Goal: Obtain resource: Download file/media

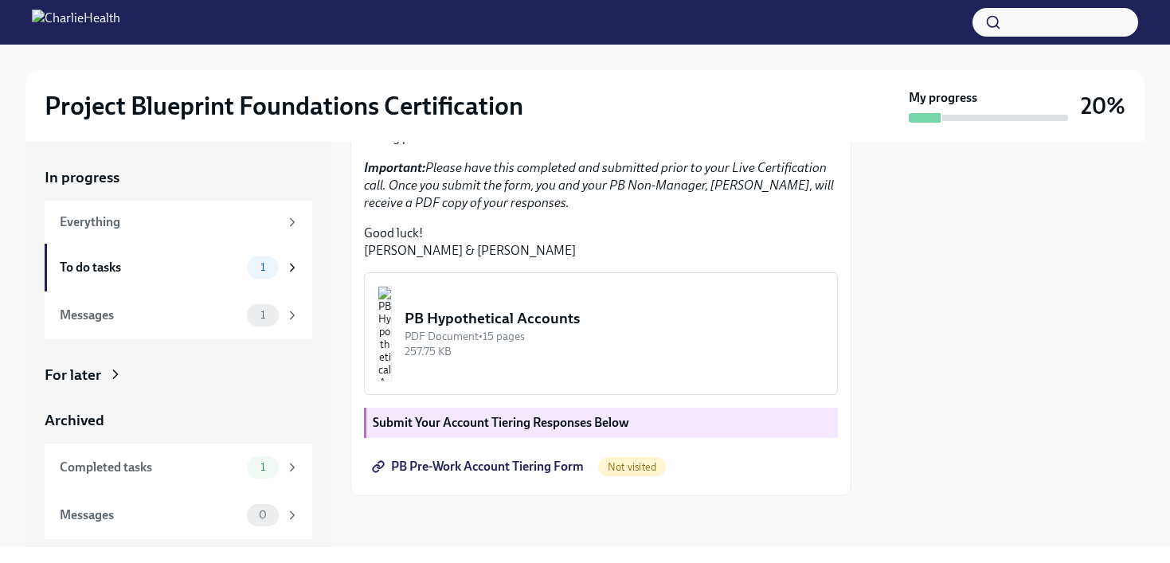
scroll to position [413, 0]
click at [604, 329] on div "PB Hypothetical Accounts" at bounding box center [615, 318] width 420 height 21
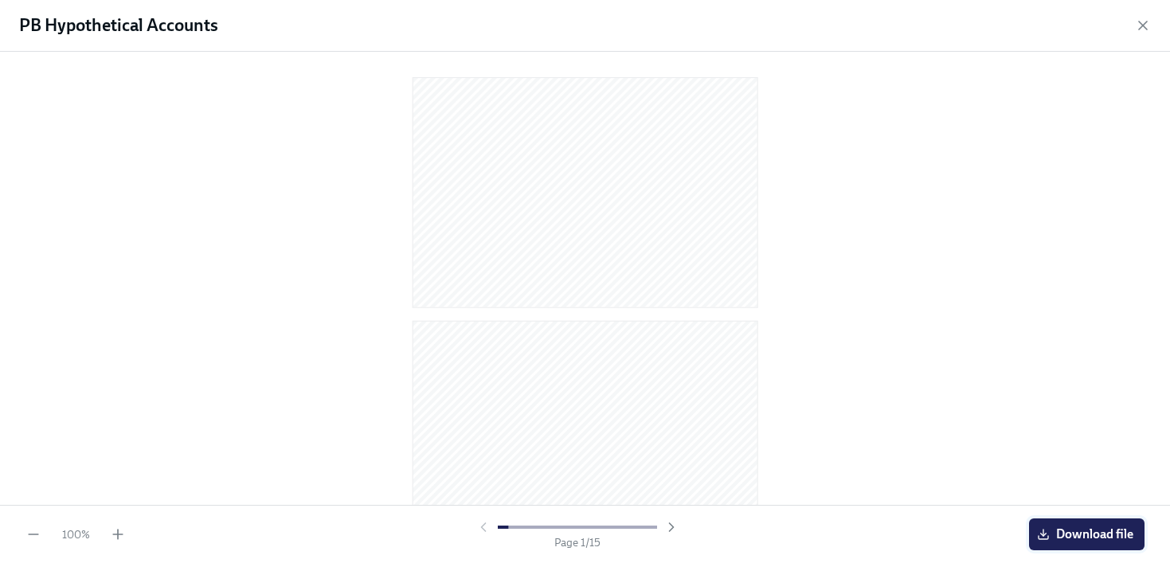
click at [1066, 528] on span "Download file" at bounding box center [1087, 535] width 93 height 16
click at [1149, 25] on icon "button" at bounding box center [1143, 26] width 16 height 16
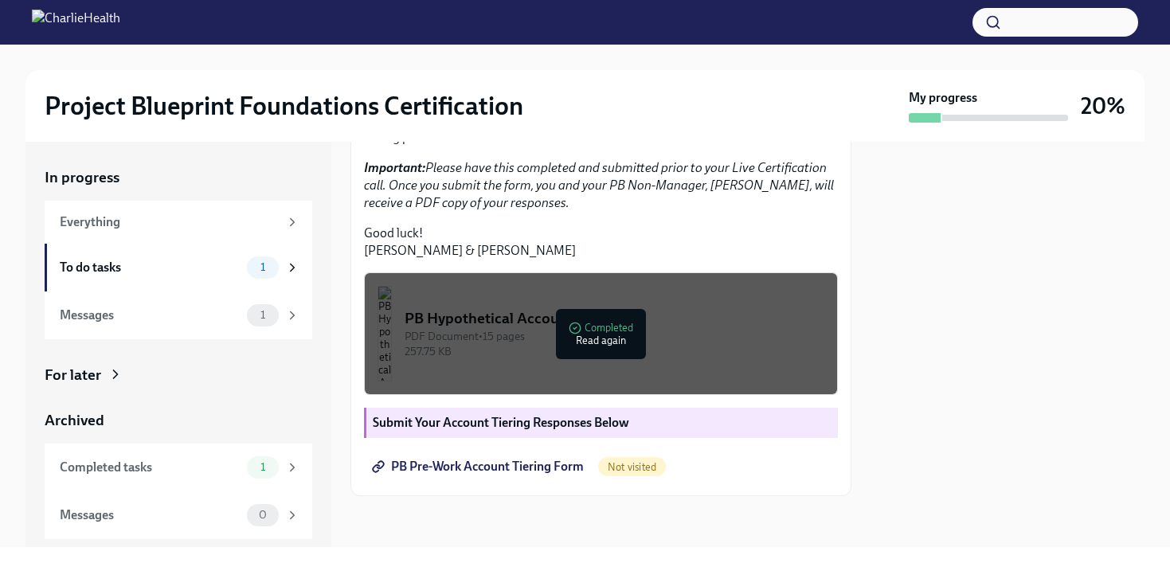
click at [1021, 351] on div at bounding box center [1008, 345] width 274 height 406
click at [528, 475] on link "PB Pre-Work Account Tiering Form" at bounding box center [479, 467] width 231 height 32
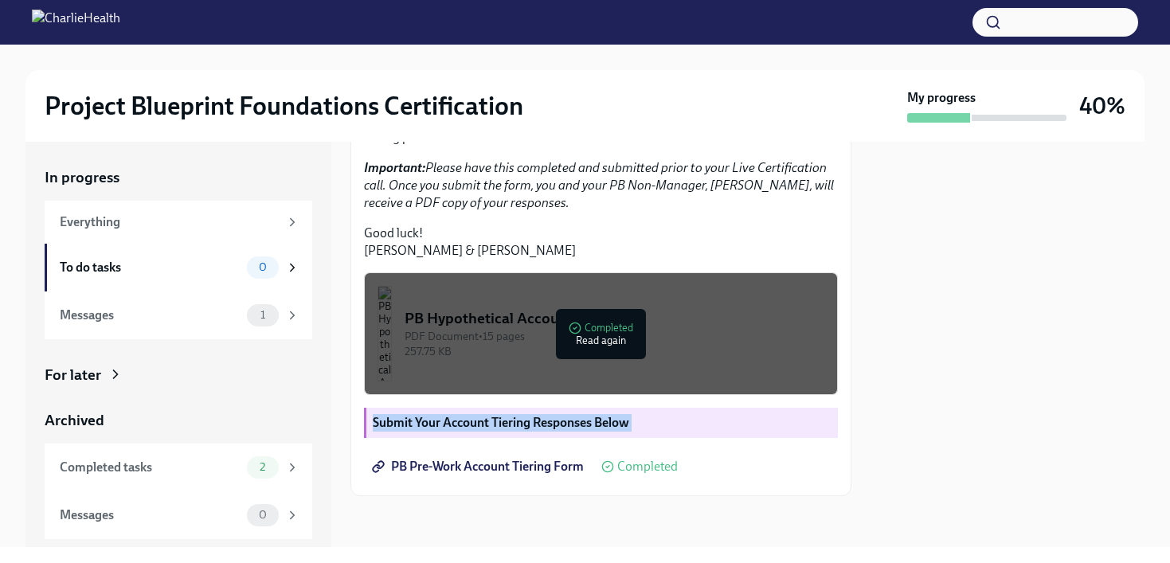
drag, startPoint x: 840, startPoint y: 453, endPoint x: 838, endPoint y: 307, distance: 146.6
click at [839, 307] on div "Hi [PERSON_NAME]! You're one step closer to being Project Blueprint certified! …" at bounding box center [601, 210] width 501 height 572
click at [200, 318] on div "Messages" at bounding box center [150, 316] width 181 height 18
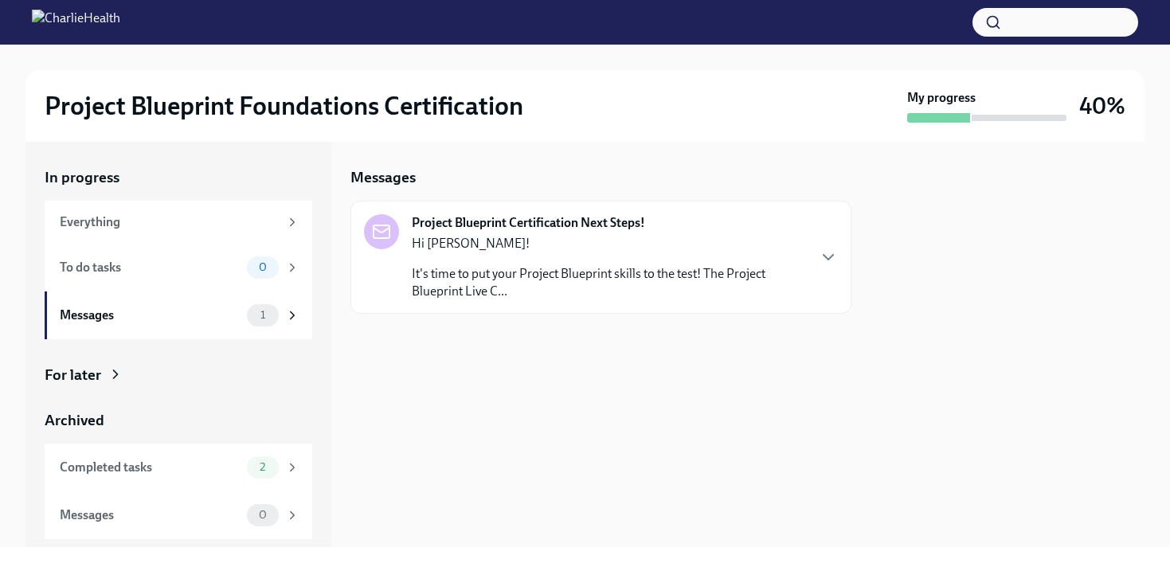
click at [585, 261] on div "Hi [PERSON_NAME]! It's time to put your Project Blueprint skills to the test! T…" at bounding box center [609, 267] width 394 height 65
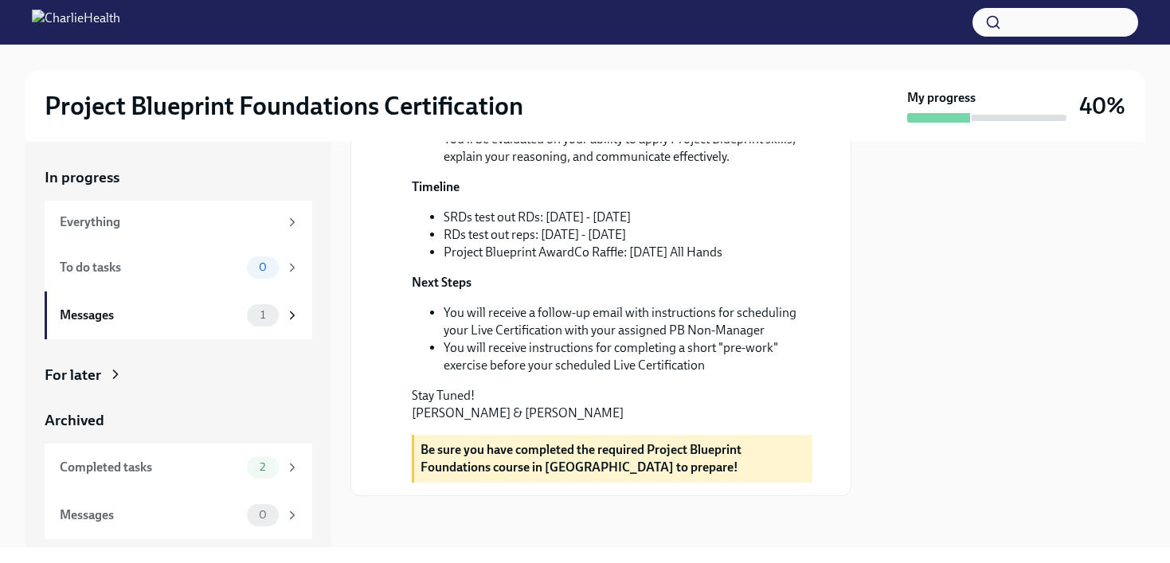
scroll to position [487, 0]
click at [175, 222] on div "Everything" at bounding box center [169, 223] width 219 height 18
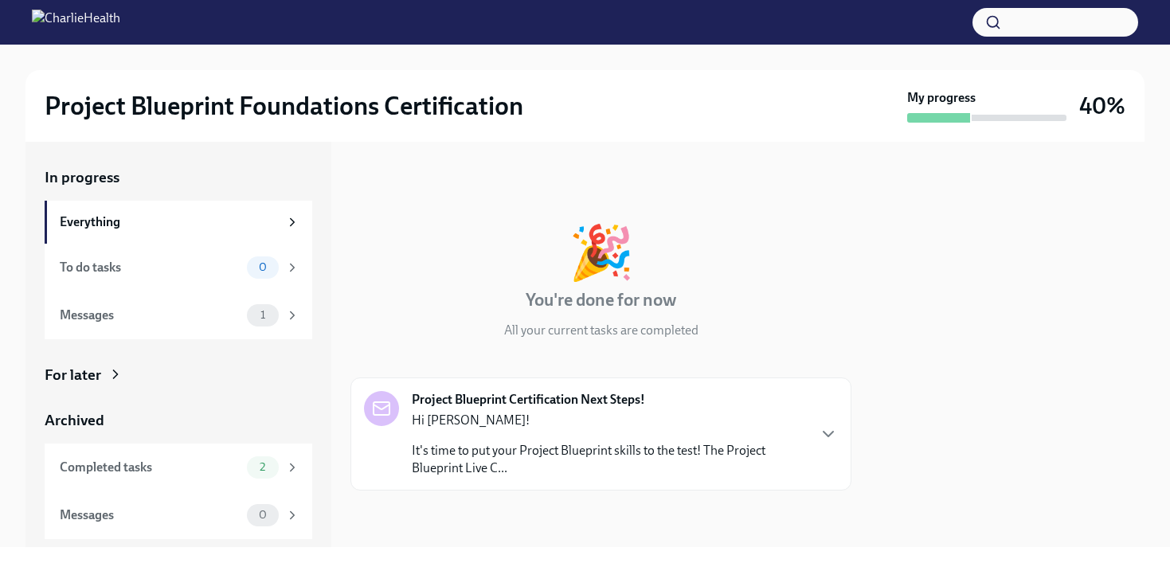
click at [814, 439] on div "Project Blueprint Certification Next Steps! Hi [PERSON_NAME]! It's time to put …" at bounding box center [601, 434] width 474 height 86
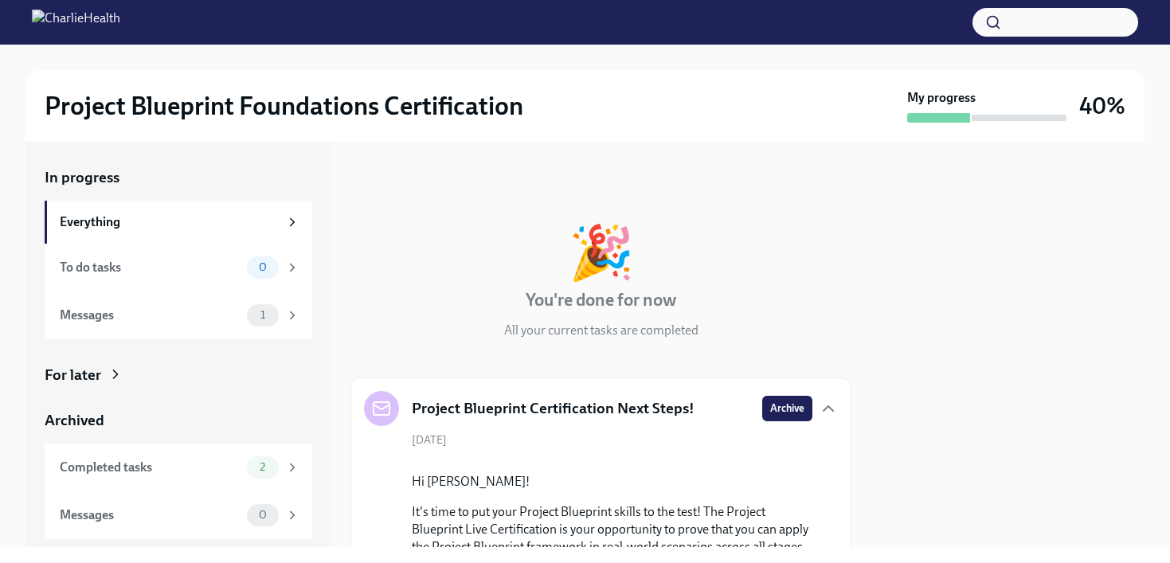
click at [1048, 28] on button "button" at bounding box center [1056, 22] width 166 height 29
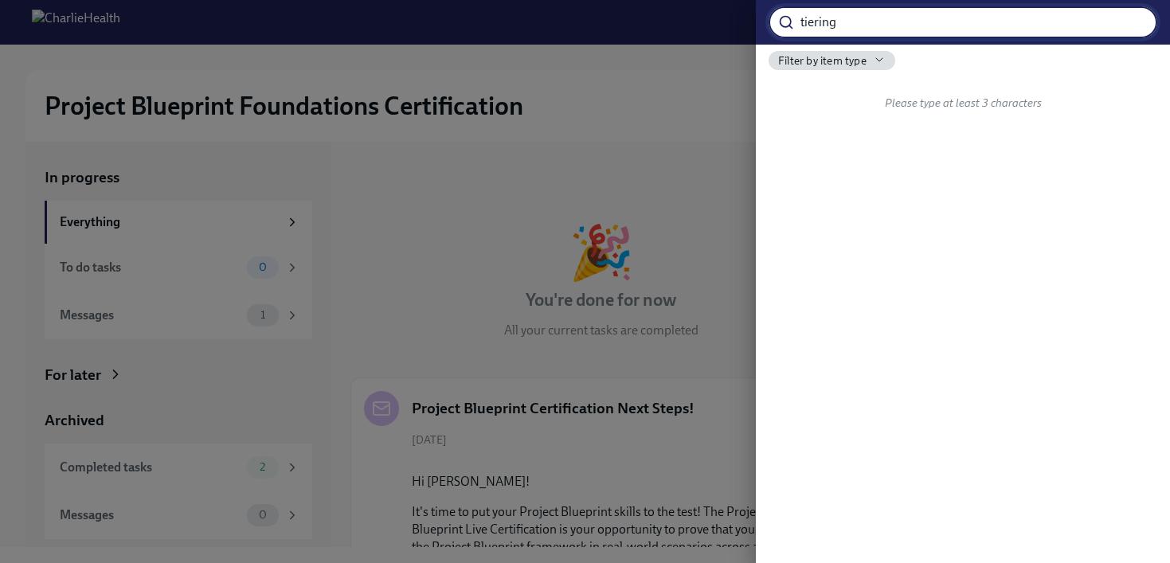
type input "tiering"
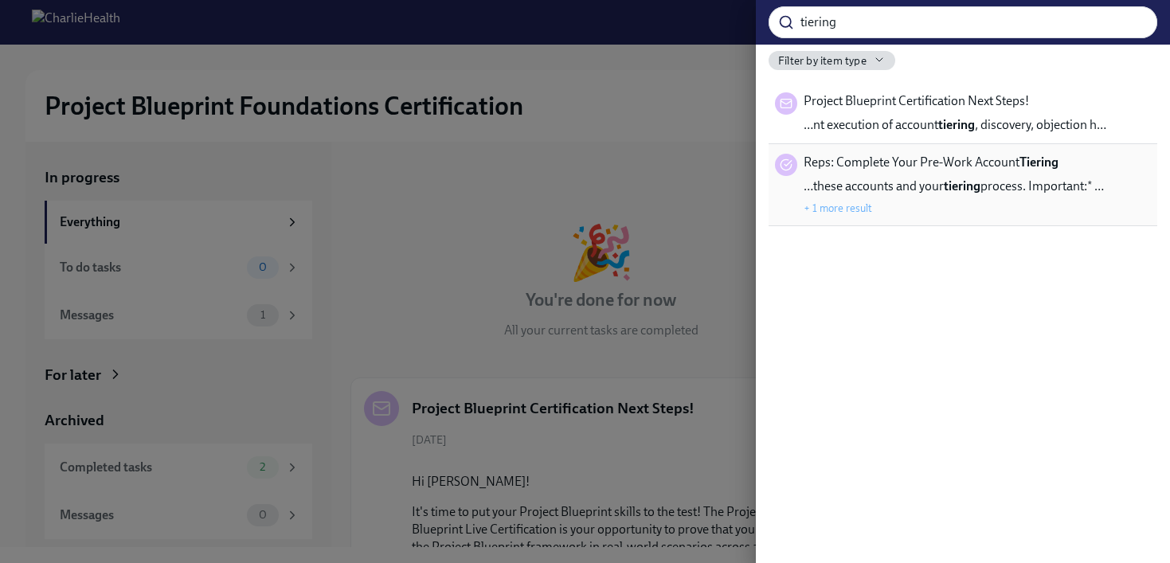
click at [851, 206] on button "+ 1 more result" at bounding box center [838, 208] width 69 height 13
click at [921, 33] on input "tiering" at bounding box center [979, 22] width 357 height 32
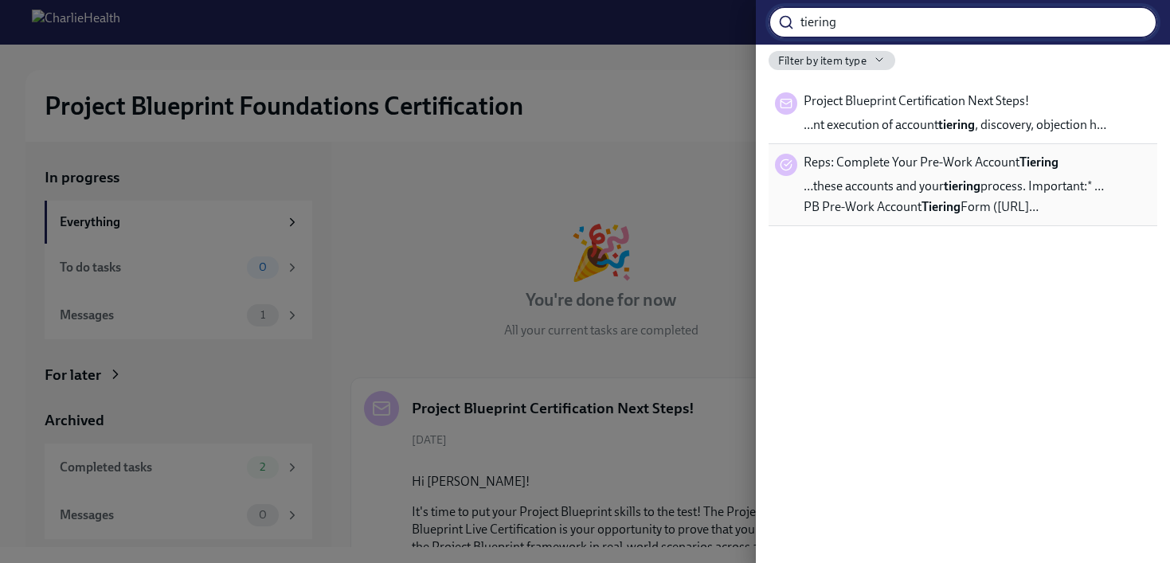
click at [502, 190] on div at bounding box center [585, 281] width 1170 height 563
